Goal: Information Seeking & Learning: Learn about a topic

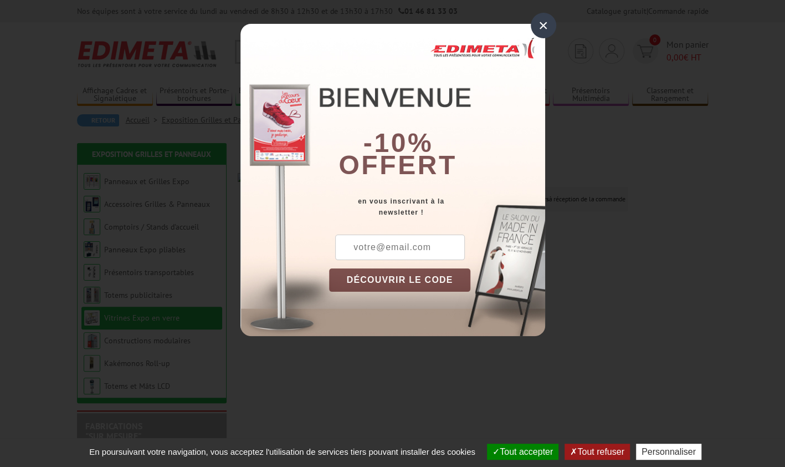
click at [544, 30] on div "×" at bounding box center [543, 25] width 25 height 25
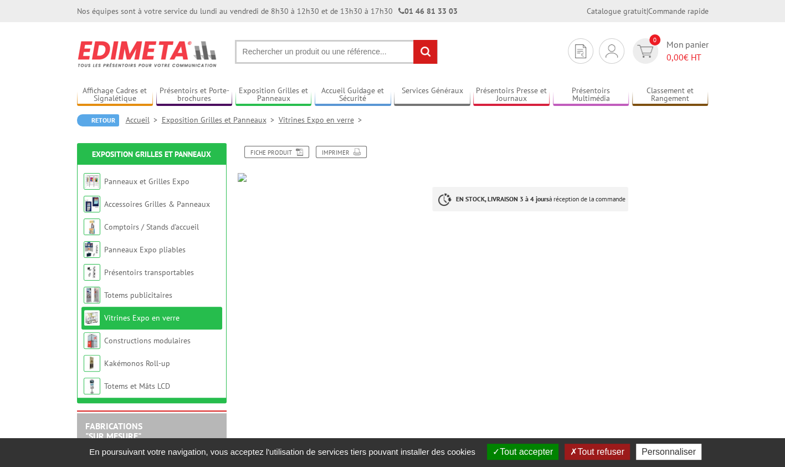
click at [304, 58] on input "text" at bounding box center [336, 52] width 203 height 24
click at [265, 151] on link "Fiche produit" at bounding box center [276, 152] width 65 height 12
click at [247, 180] on img at bounding box center [331, 177] width 187 height 9
click at [240, 180] on img at bounding box center [331, 177] width 187 height 9
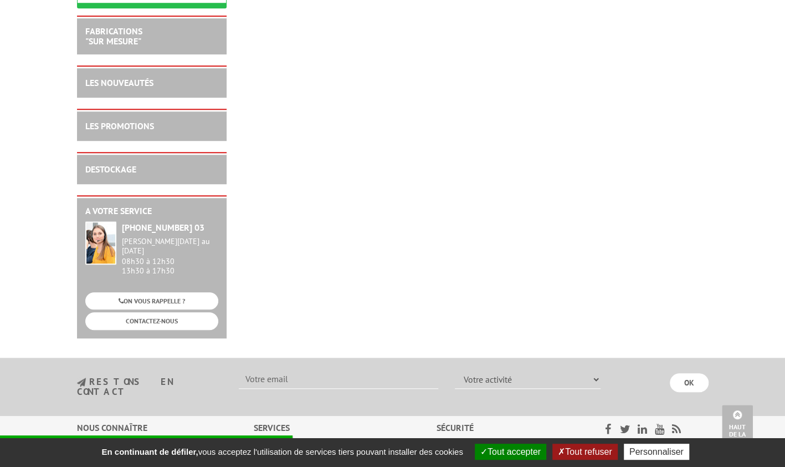
scroll to position [397, 0]
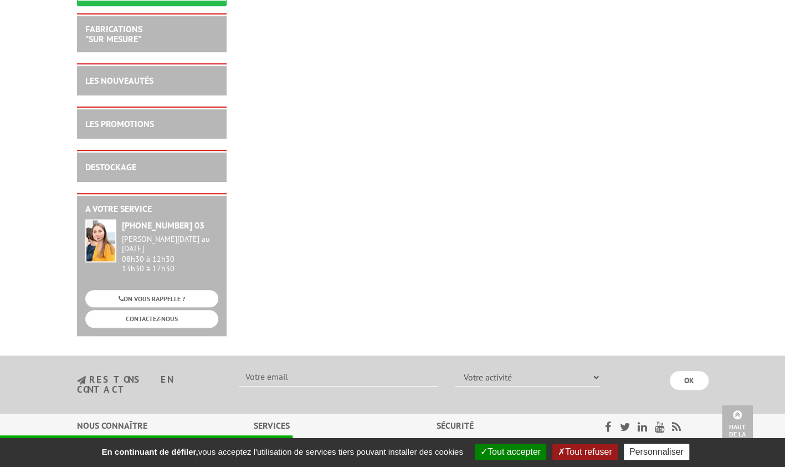
click at [508, 450] on button "Tout accepter" at bounding box center [510, 451] width 71 height 16
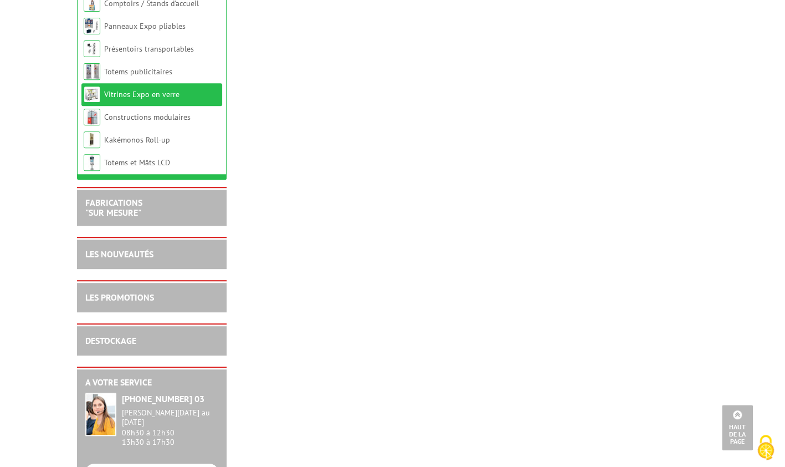
scroll to position [0, 0]
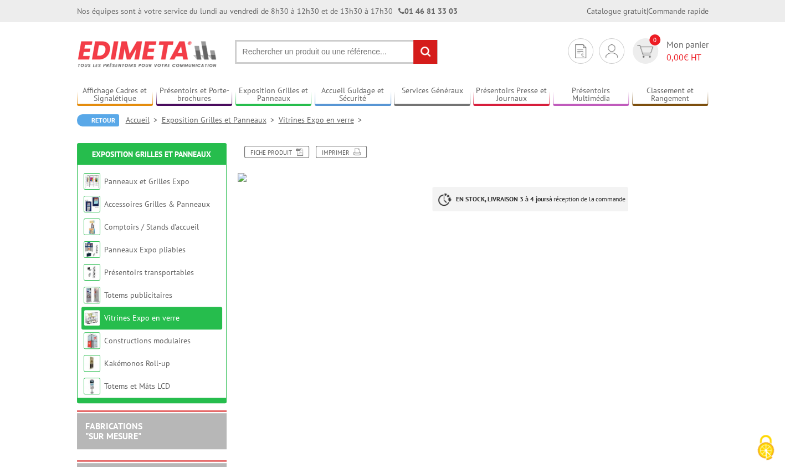
click at [295, 57] on input "text" at bounding box center [336, 52] width 203 height 24
